Goal: Task Accomplishment & Management: Manage account settings

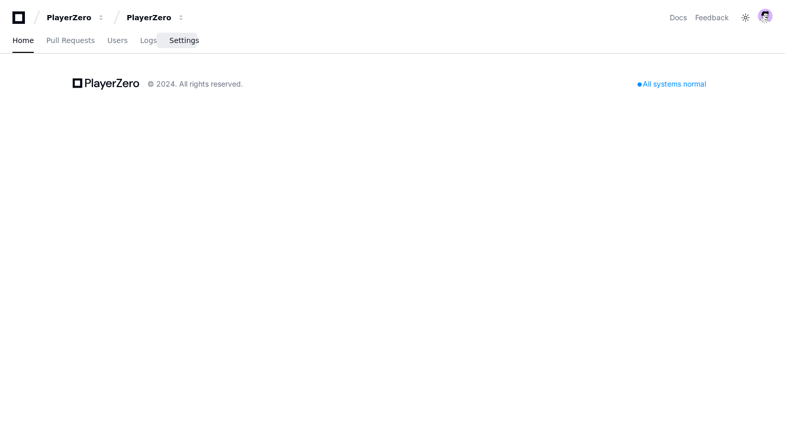
click at [176, 48] on link "Settings" at bounding box center [184, 41] width 30 height 24
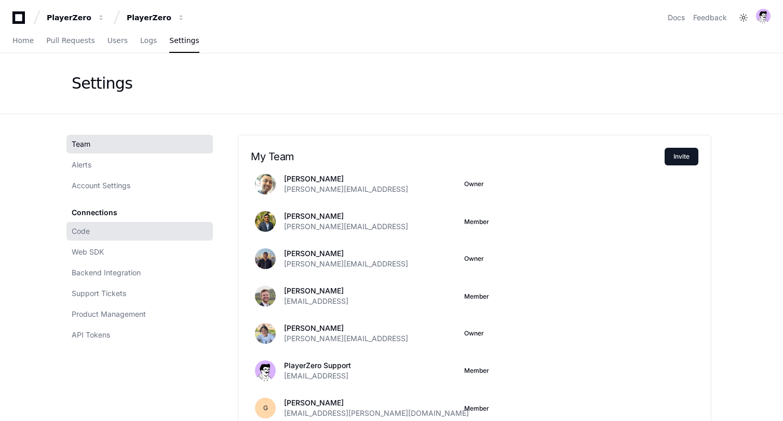
click at [143, 227] on link "Code" at bounding box center [139, 231] width 146 height 19
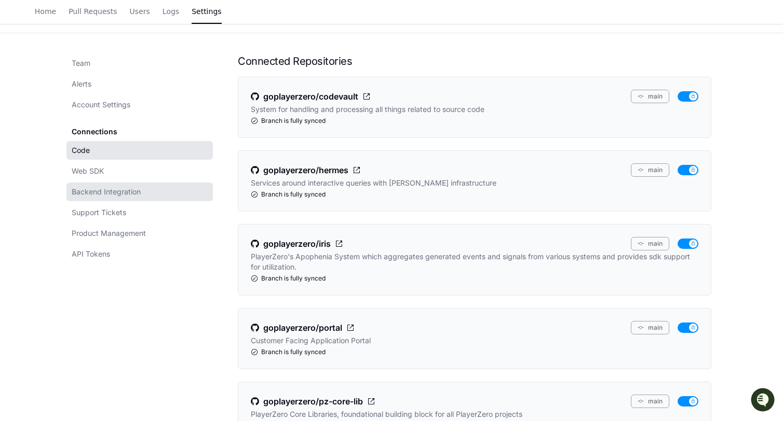
scroll to position [82, 0]
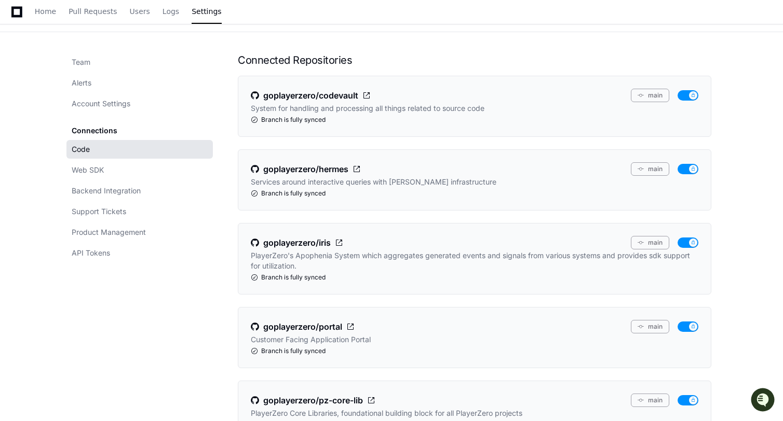
click at [87, 51] on div "Team Alerts Account Settings Connections Code Web SDK Backend Integration Suppo…" at bounding box center [391, 331] width 664 height 599
click at [87, 58] on span "Team" at bounding box center [81, 62] width 19 height 10
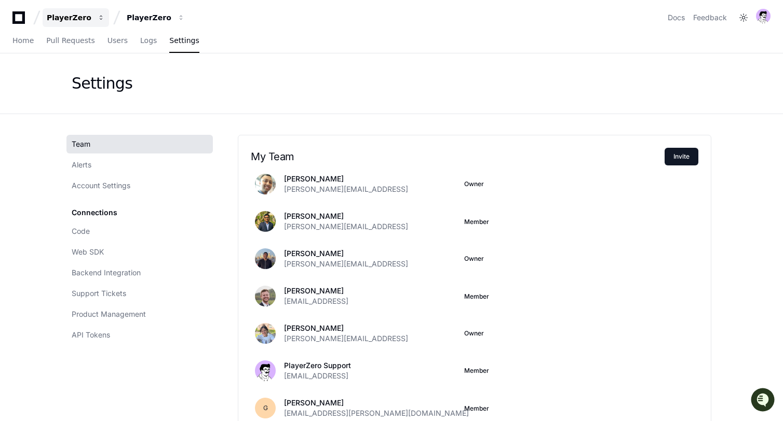
click at [71, 24] on button "PlayerZero" at bounding box center [76, 17] width 66 height 19
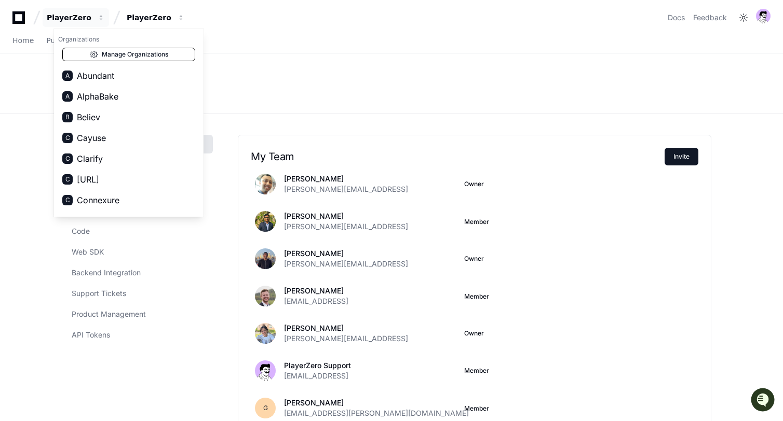
click at [111, 58] on link "Manage Organizations" at bounding box center [128, 54] width 133 height 13
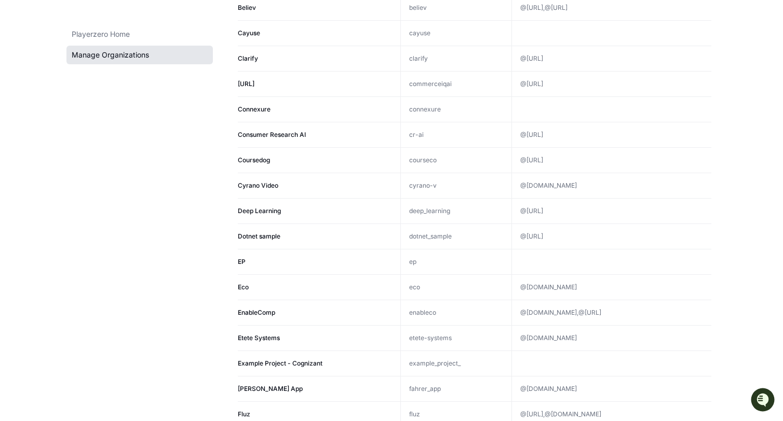
scroll to position [617, 0]
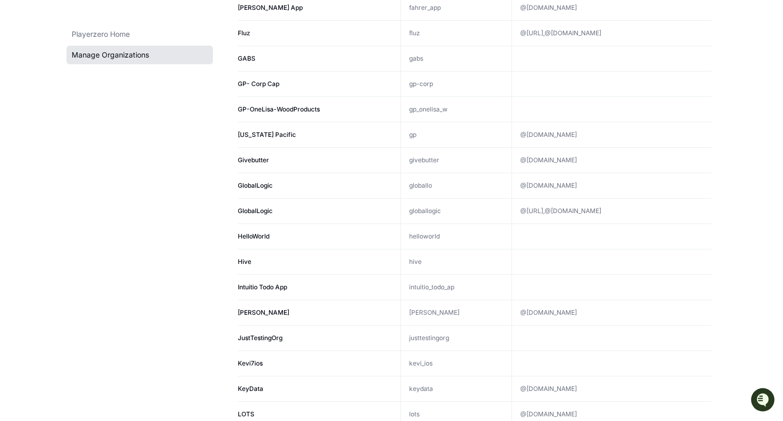
click at [269, 204] on td "GlobalLogic" at bounding box center [319, 210] width 162 height 25
click at [435, 202] on td "globallogic" at bounding box center [455, 210] width 111 height 25
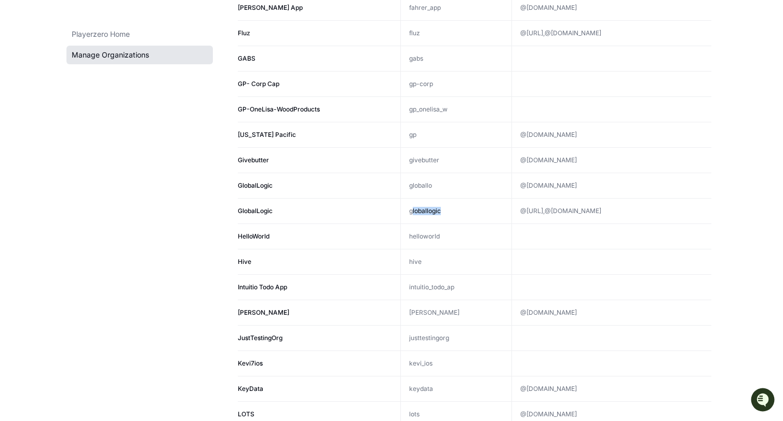
click at [435, 202] on td "globallogic" at bounding box center [455, 210] width 111 height 25
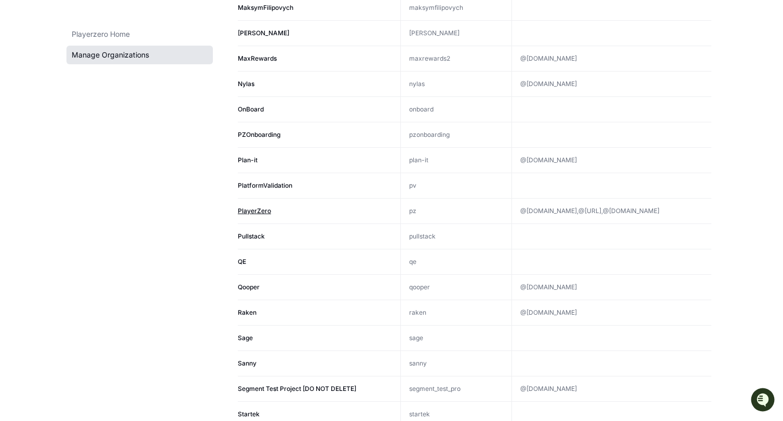
click at [248, 210] on span "PlayerZero" at bounding box center [254, 211] width 33 height 8
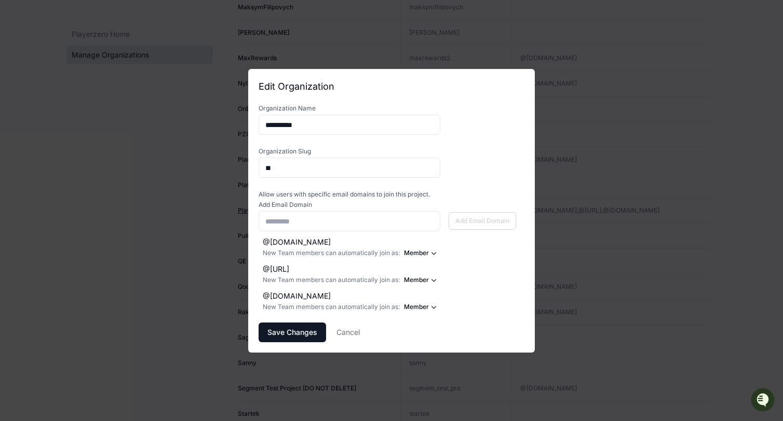
scroll to position [0, 0]
click at [452, 298] on button at bounding box center [457, 301] width 17 height 17
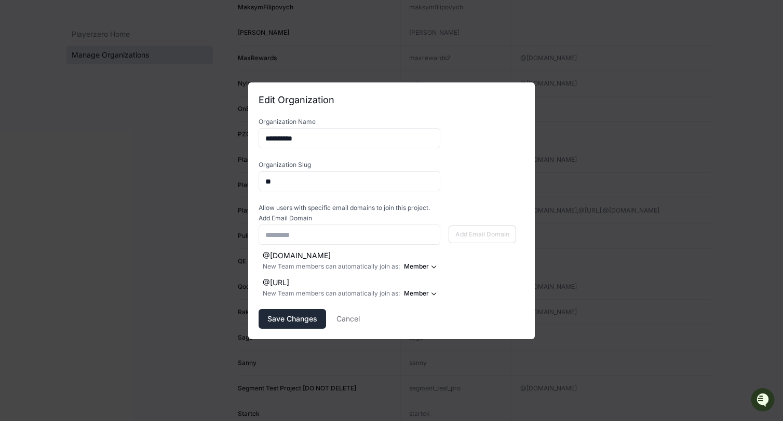
click at [299, 321] on span "Save Changes" at bounding box center [292, 319] width 50 height 10
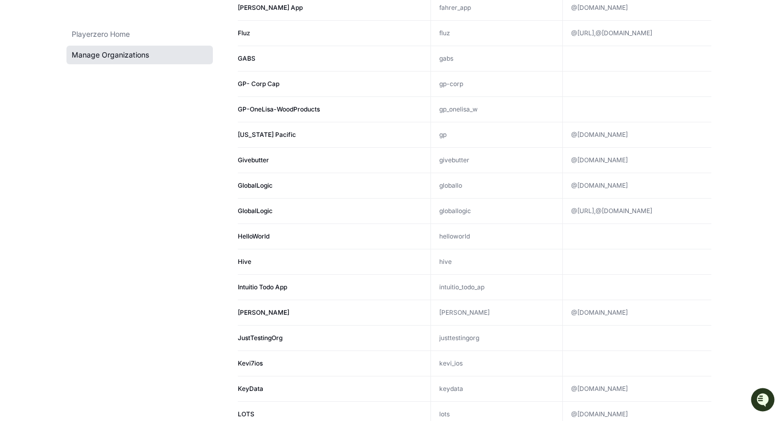
scroll to position [1176, 0]
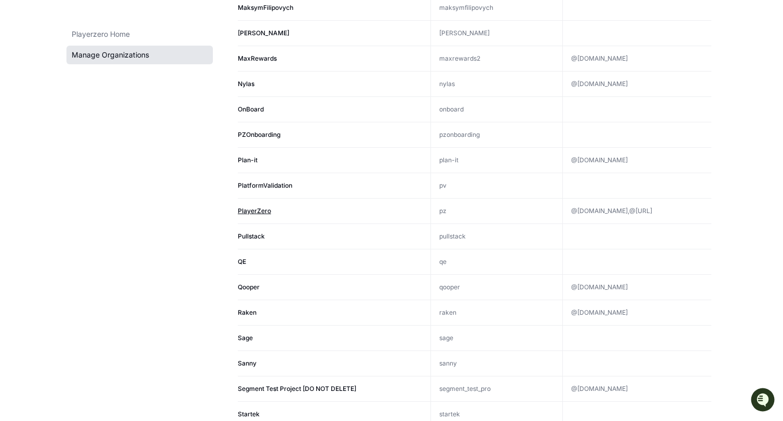
click at [247, 208] on span "PlayerZero" at bounding box center [254, 211] width 33 height 8
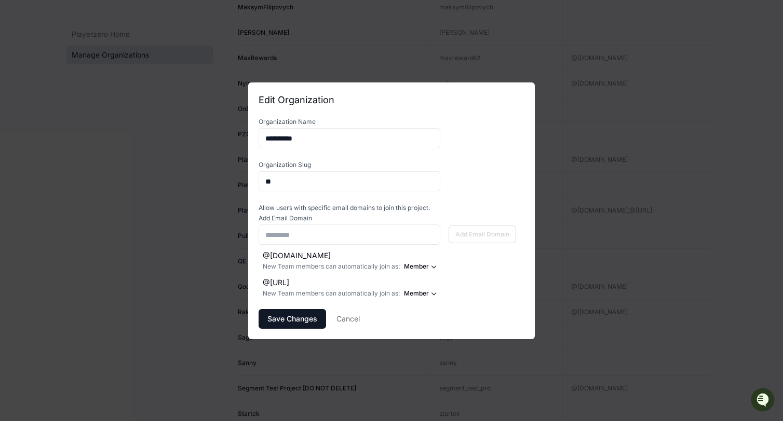
click at [573, 98] on div at bounding box center [391, 210] width 783 height 421
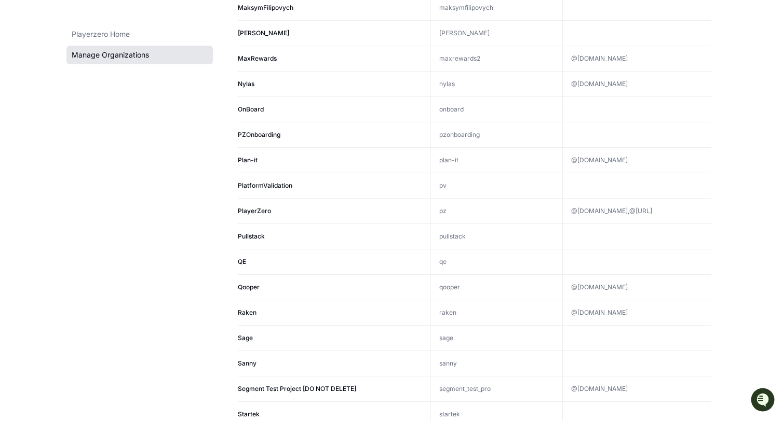
scroll to position [820, 0]
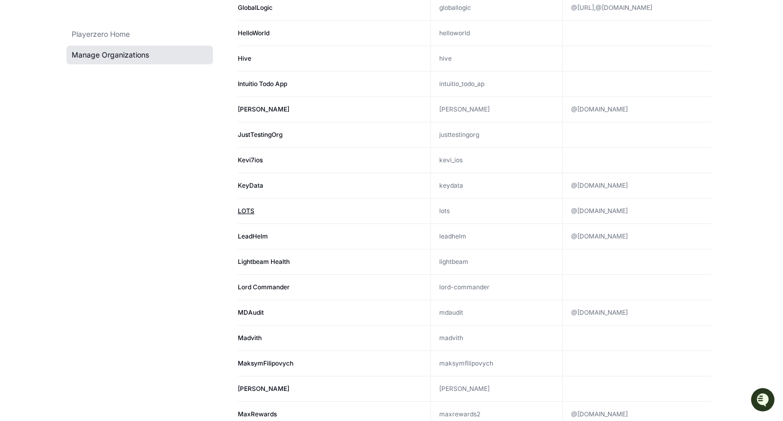
click at [238, 212] on span "LOTS" at bounding box center [246, 211] width 17 height 8
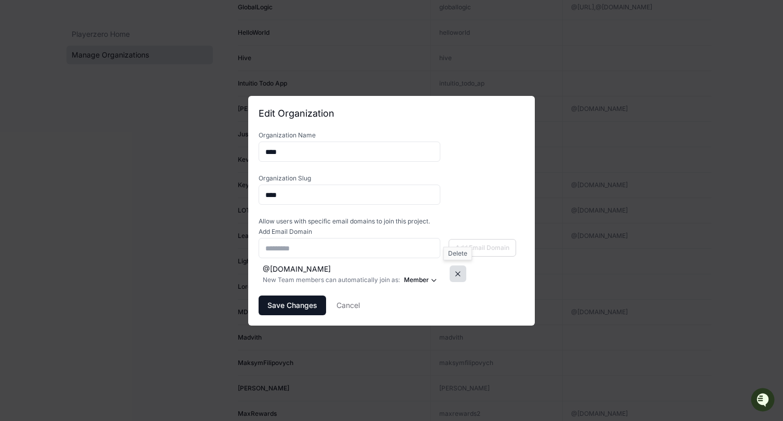
click at [457, 274] on button at bounding box center [457, 274] width 17 height 17
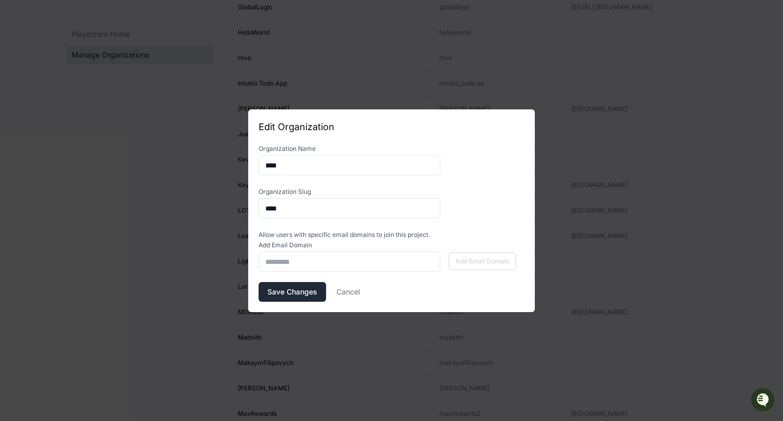
click at [300, 298] on button "Save Changes" at bounding box center [291, 292] width 67 height 20
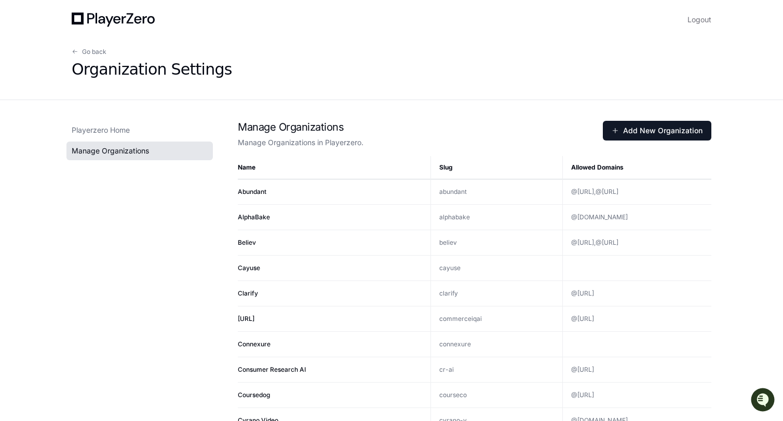
scroll to position [820, 0]
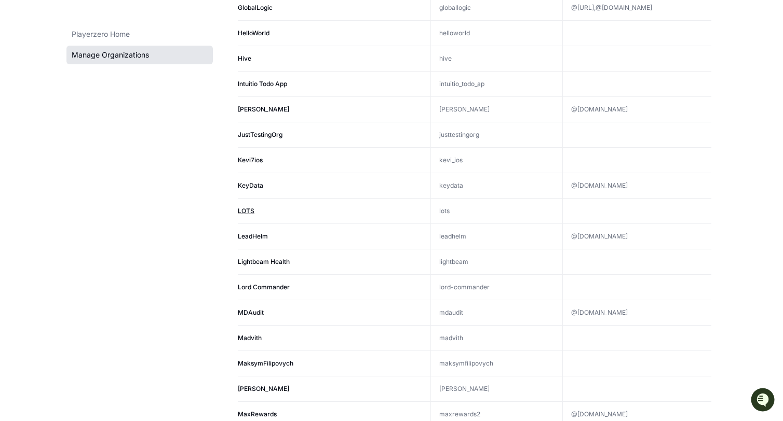
click at [244, 208] on span "LOTS" at bounding box center [246, 211] width 17 height 8
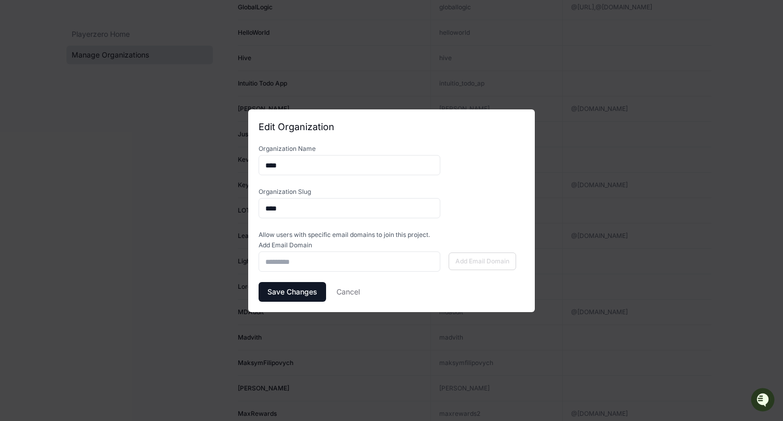
click at [586, 122] on div at bounding box center [391, 210] width 783 height 421
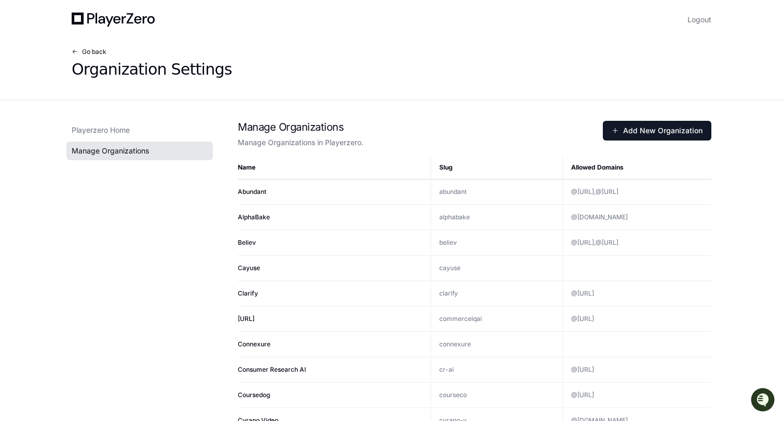
click at [91, 50] on span "Go back" at bounding box center [94, 52] width 24 height 8
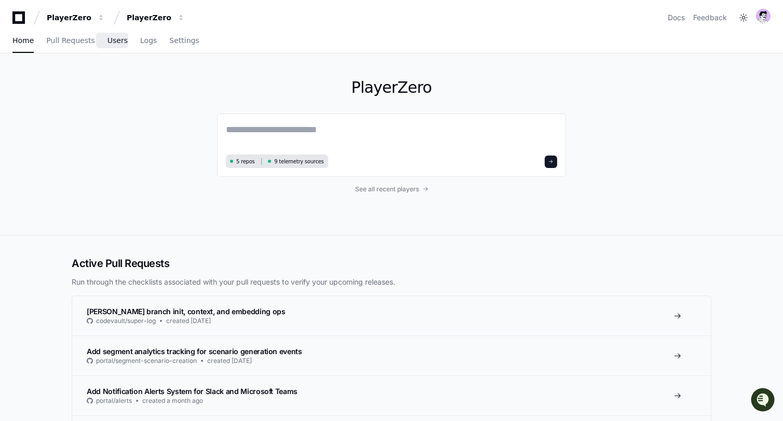
click at [107, 39] on span "Users" at bounding box center [117, 40] width 20 height 6
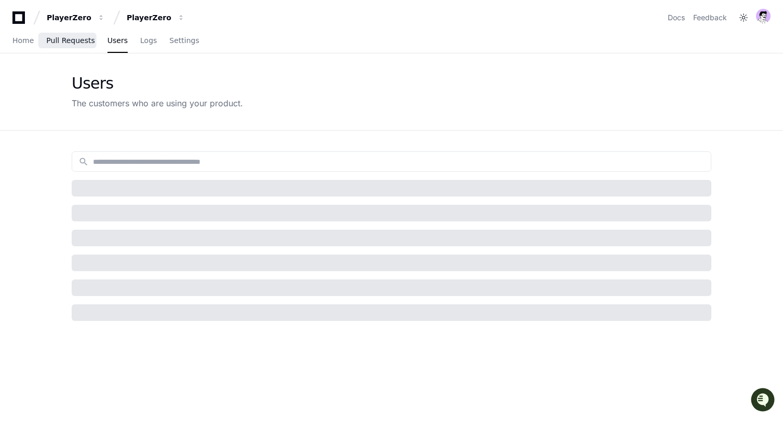
click at [82, 39] on span "Pull Requests" at bounding box center [70, 40] width 48 height 6
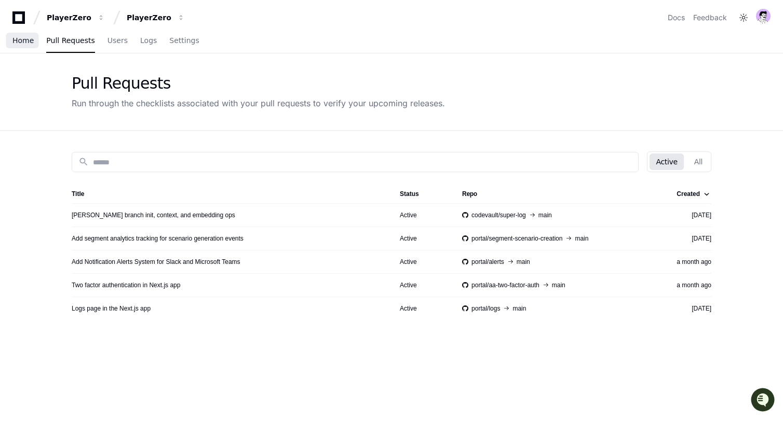
click at [31, 44] on span "Home" at bounding box center [22, 40] width 21 height 6
